Goal: Find specific page/section: Find specific page/section

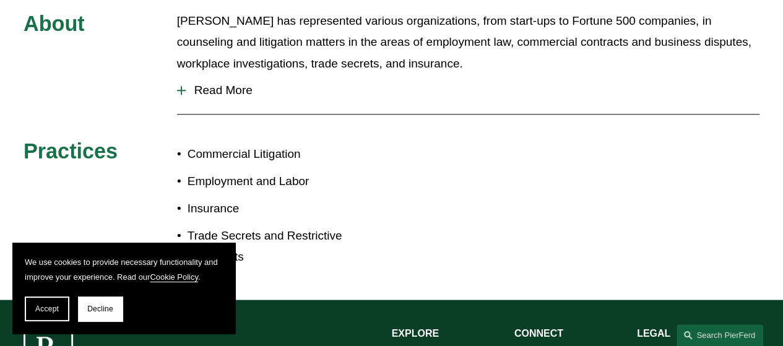
scroll to position [556, 0]
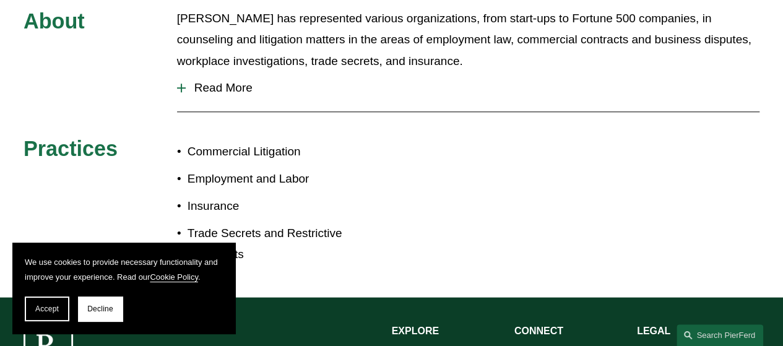
click at [232, 81] on span "Read More" at bounding box center [473, 88] width 574 height 14
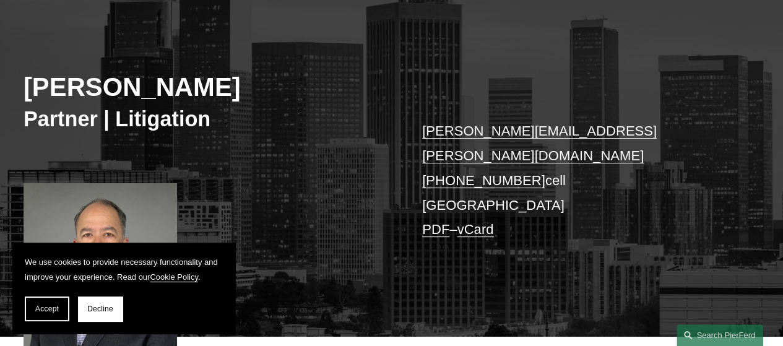
scroll to position [0, 0]
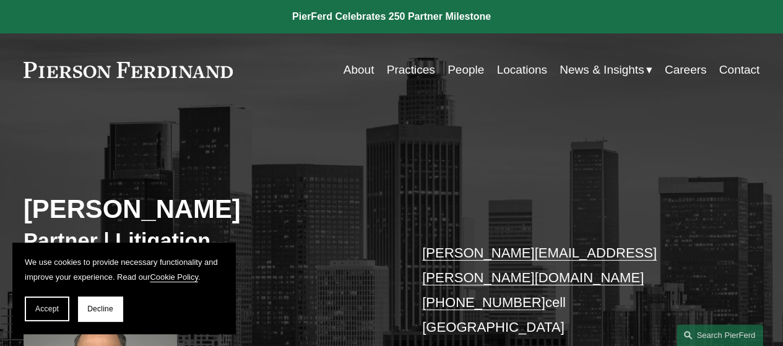
click at [464, 73] on link "People" at bounding box center [466, 70] width 37 height 24
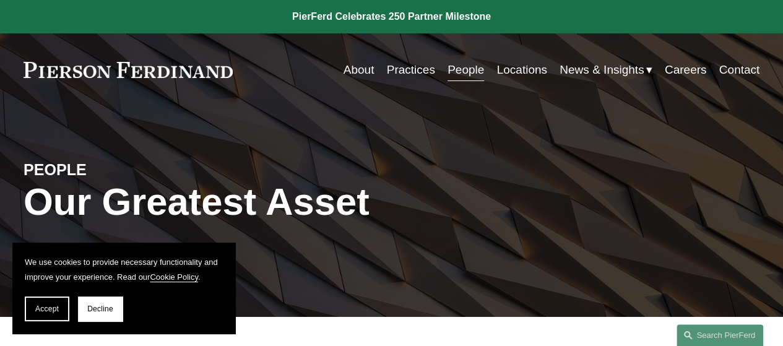
click at [498, 70] on link "Locations" at bounding box center [522, 70] width 50 height 24
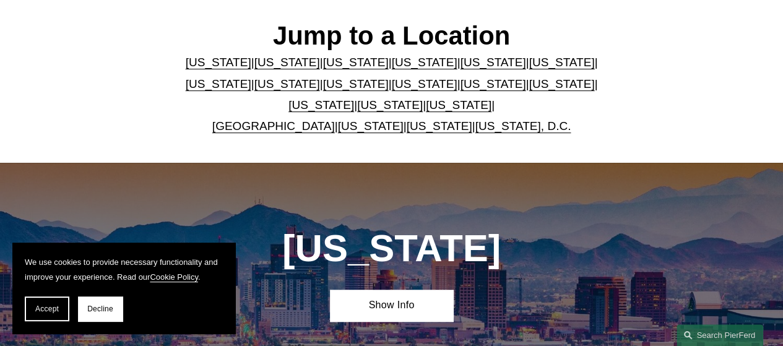
scroll to position [328, 0]
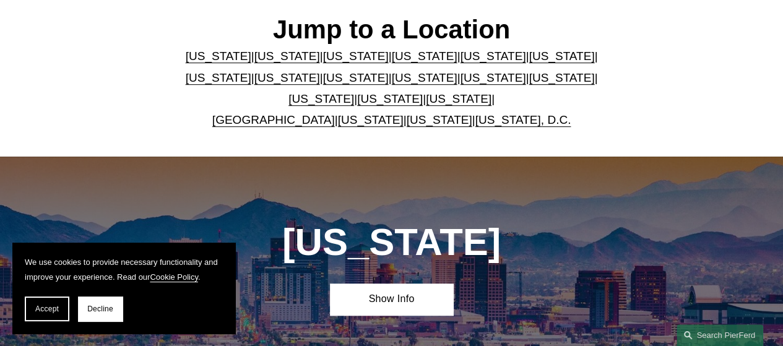
click at [284, 60] on link "[US_STATE]" at bounding box center [287, 56] width 66 height 13
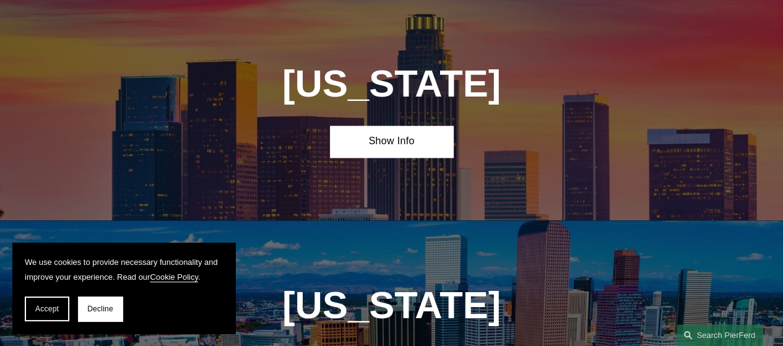
scroll to position [713, 0]
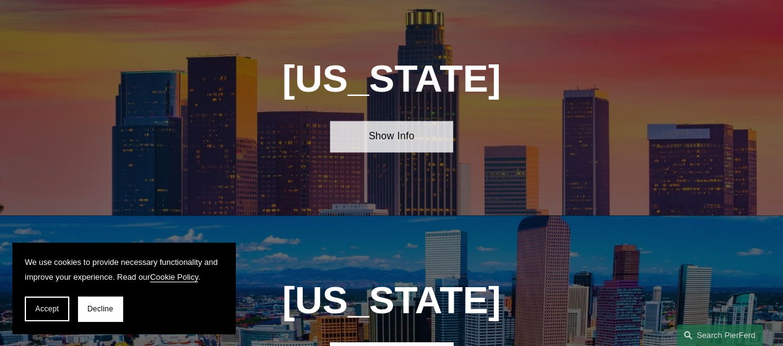
click at [343, 143] on link "Show Info" at bounding box center [391, 137] width 123 height 32
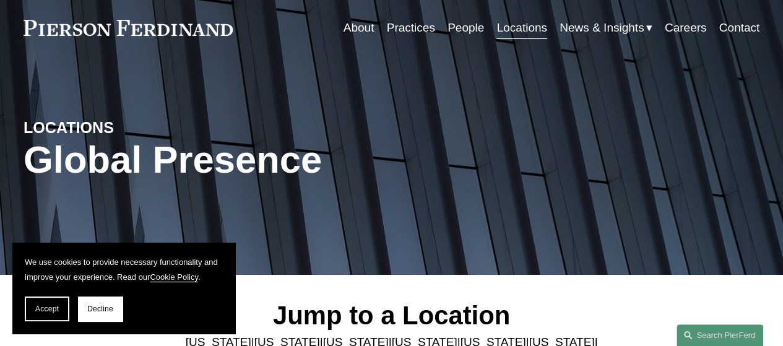
scroll to position [0, 0]
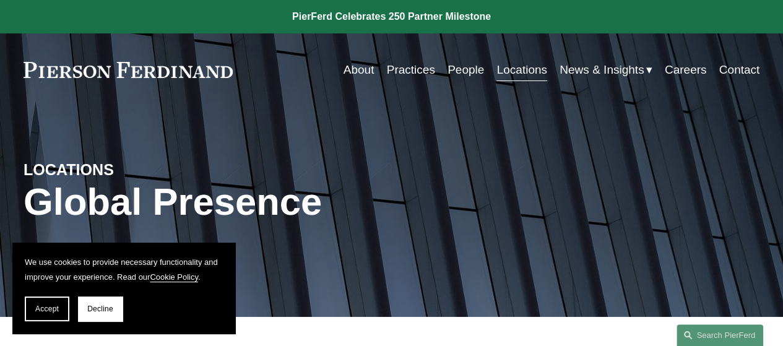
click at [453, 71] on link "People" at bounding box center [466, 70] width 37 height 24
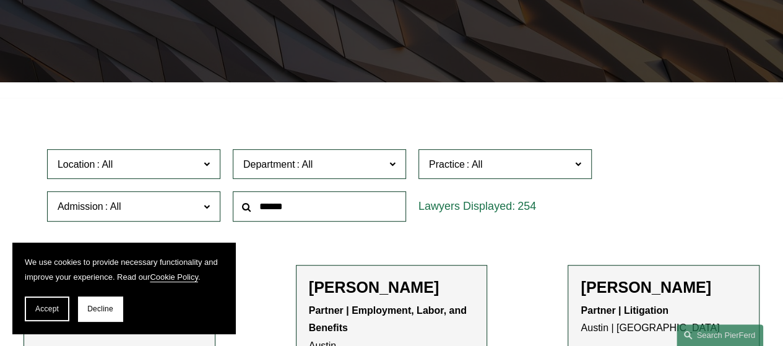
scroll to position [296, 0]
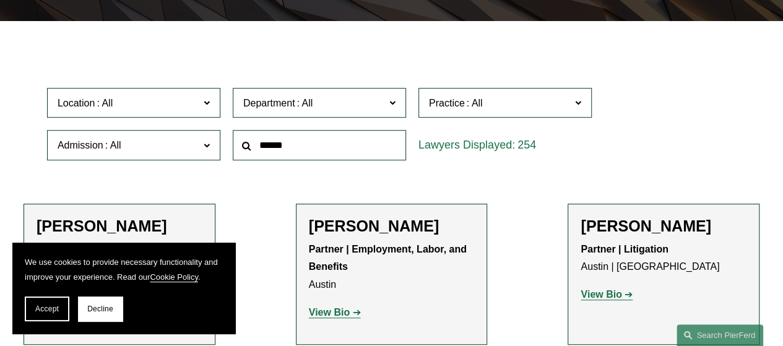
click at [208, 113] on label "Location" at bounding box center [133, 103] width 173 height 30
click at [93, 307] on span "Decline" at bounding box center [100, 309] width 26 height 9
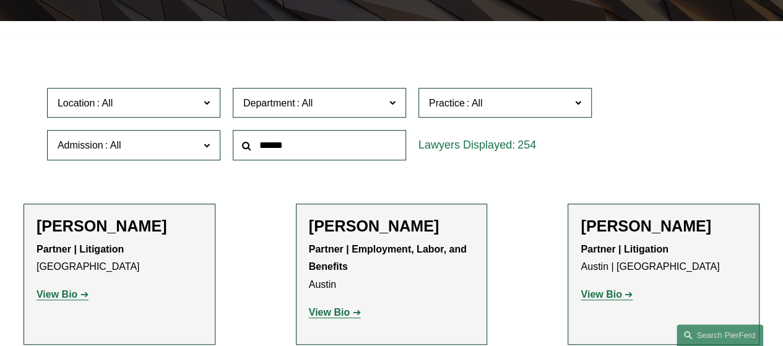
scroll to position [400, 0]
click at [0, 0] on link "[GEOGRAPHIC_DATA]" at bounding box center [0, 0] width 0 height 0
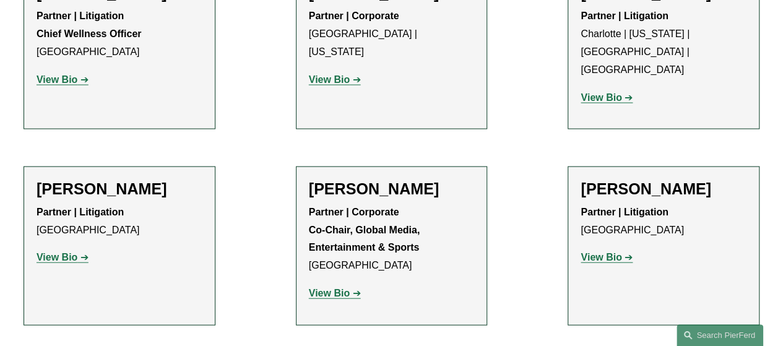
scroll to position [1304, 0]
